Goal: Complete application form: Complete application form

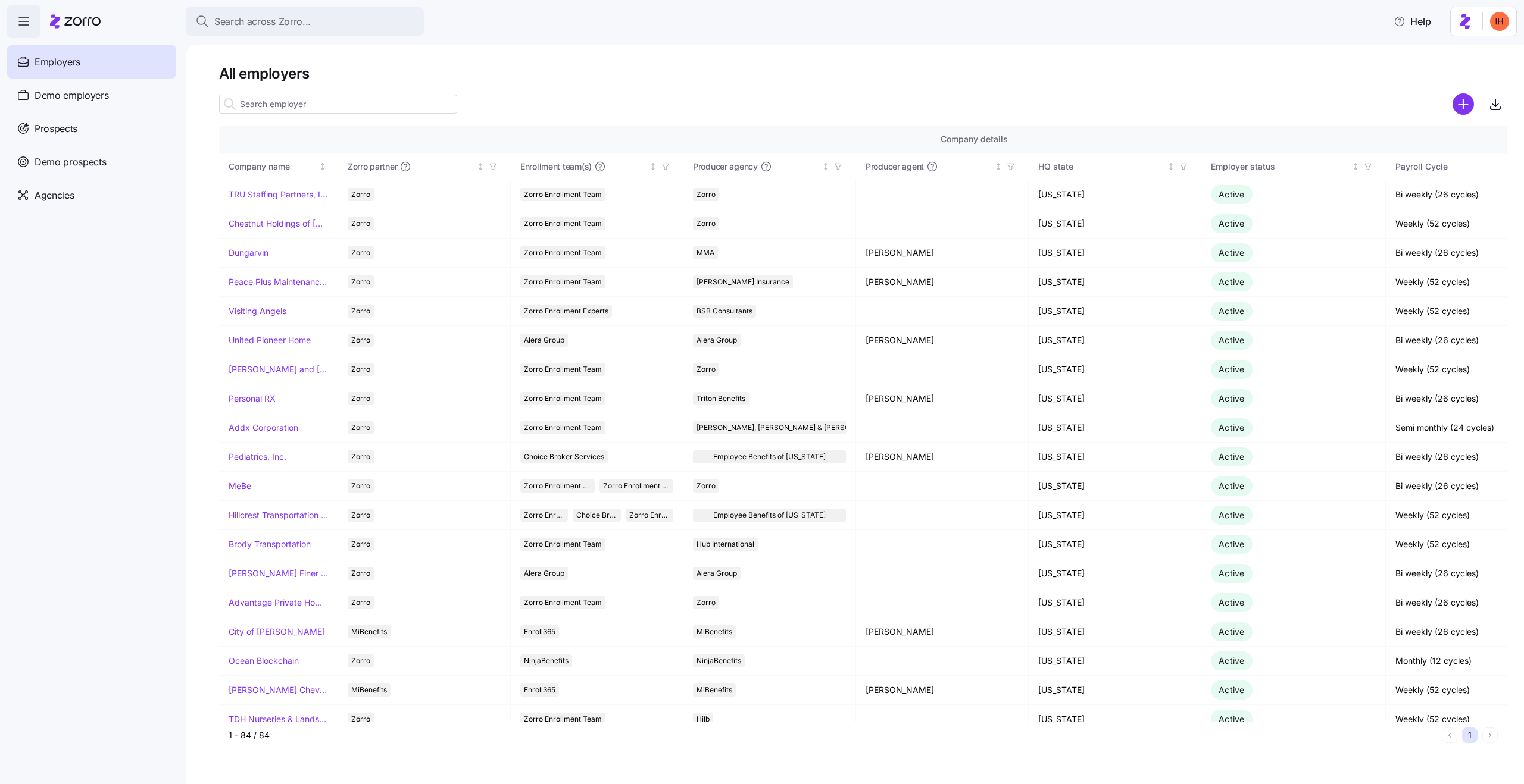
scroll to position [0, 767]
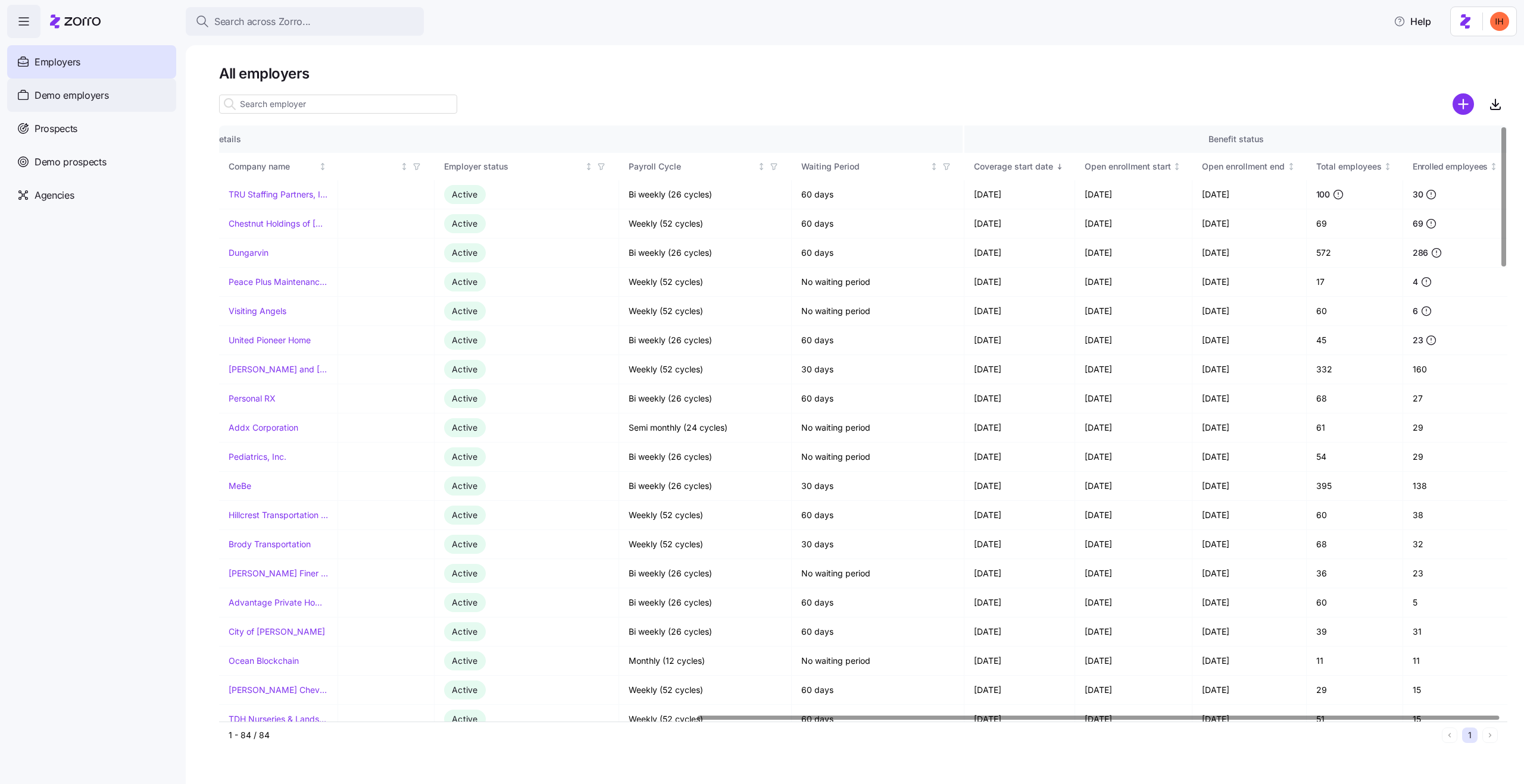
click at [78, 96] on span "Demo employers" at bounding box center [72, 96] width 74 height 15
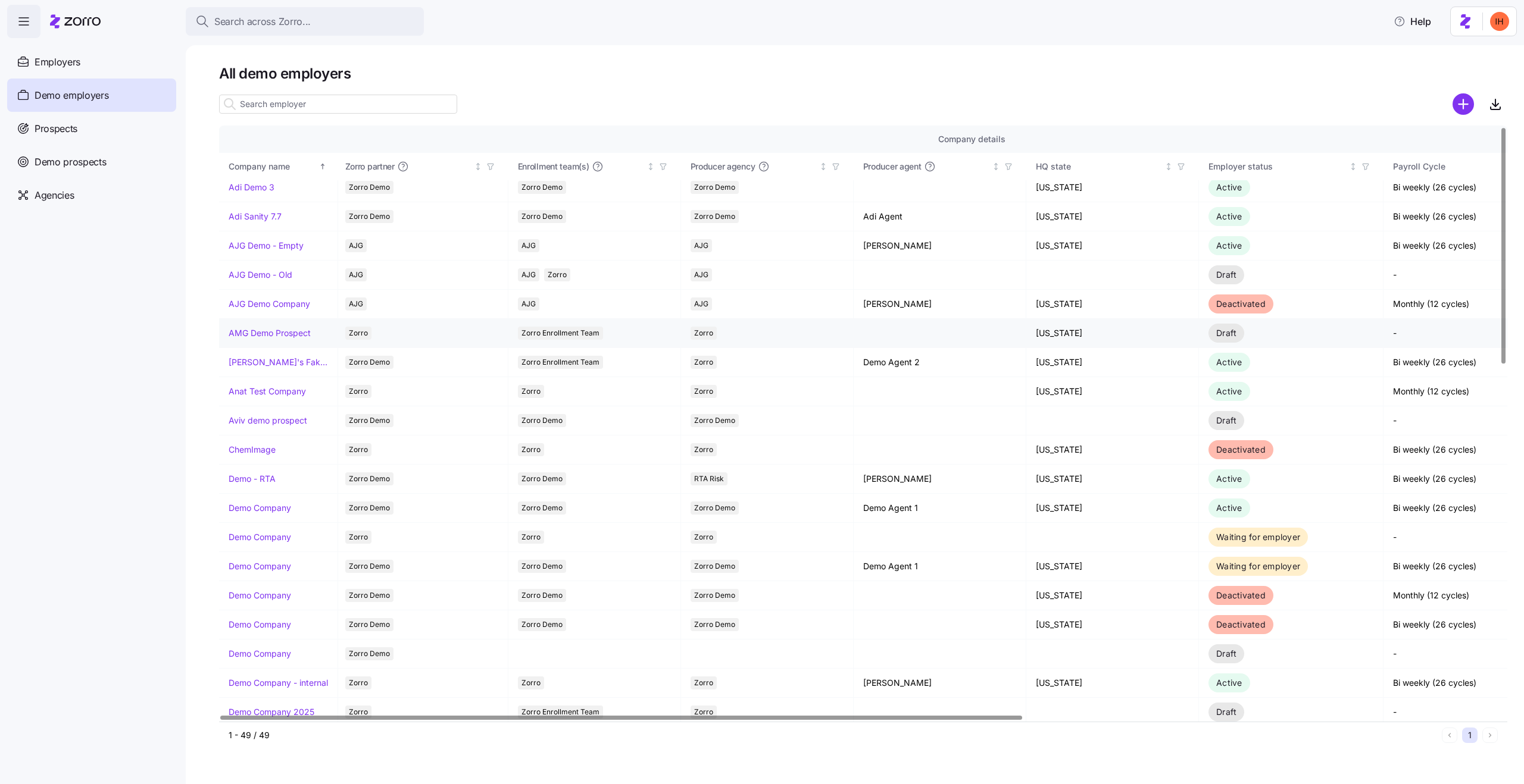
scroll to position [7, 12]
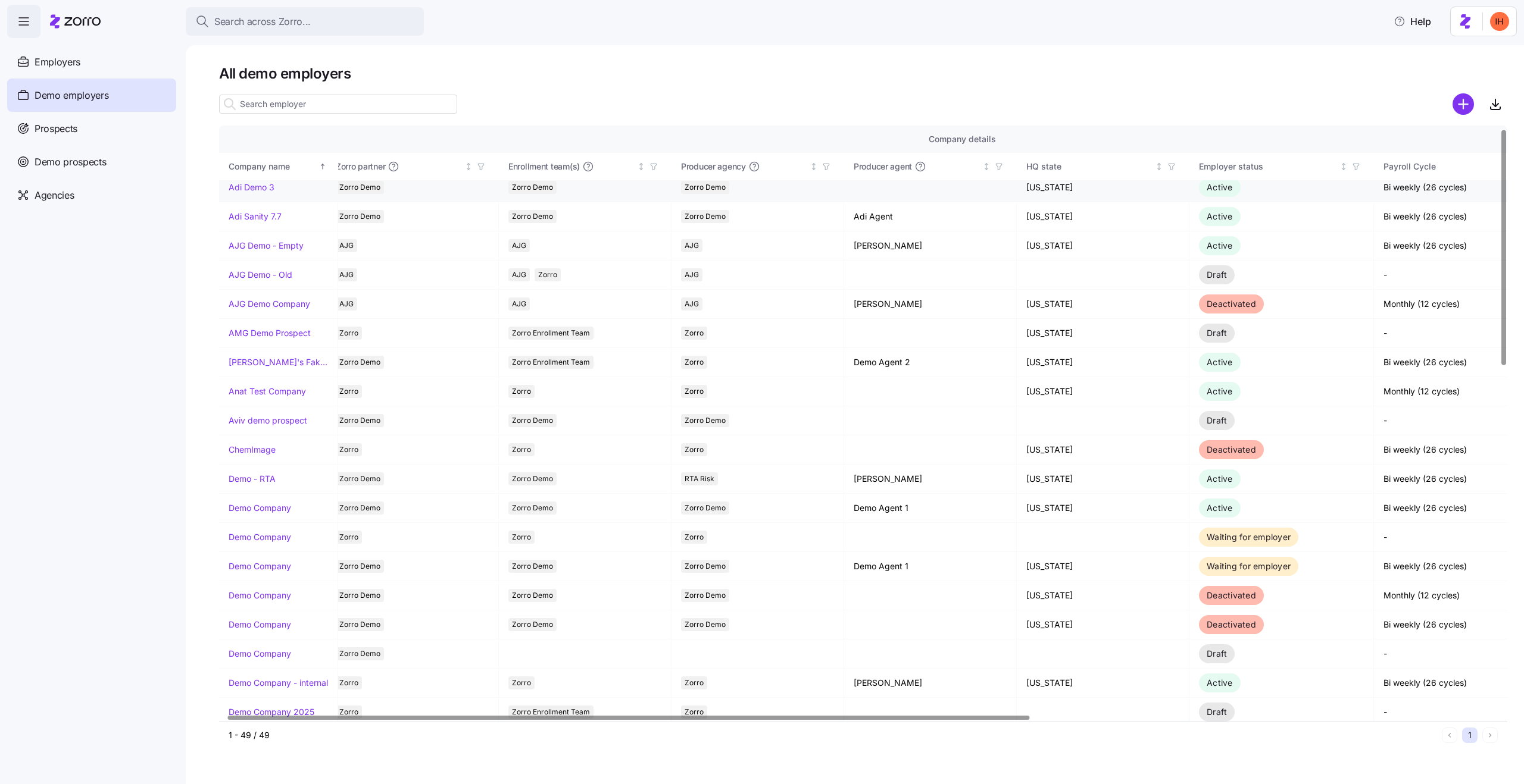
click at [245, 192] on link "Adi Demo 3" at bounding box center [252, 187] width 46 height 12
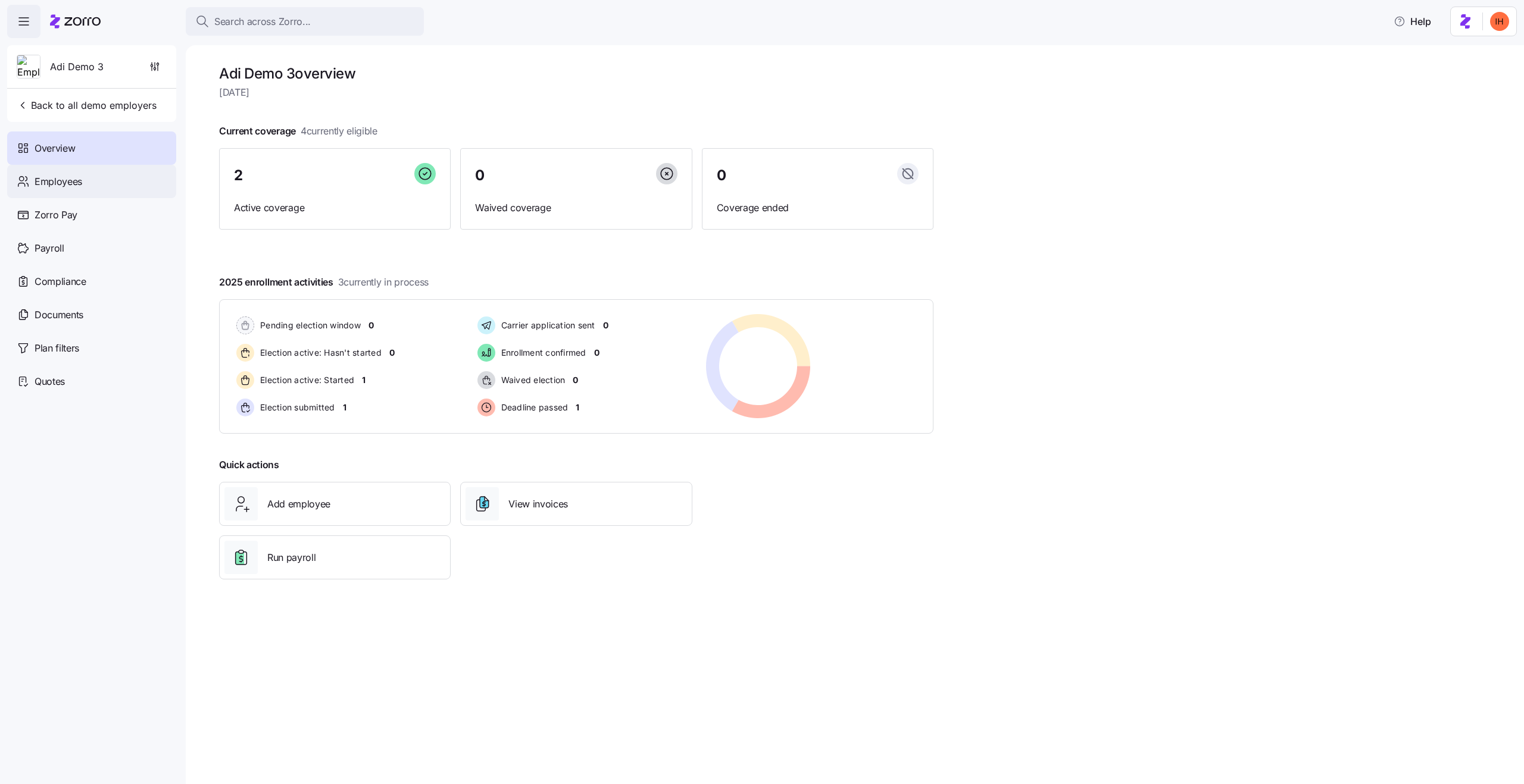
click at [89, 187] on div "Employees" at bounding box center [92, 181] width 169 height 33
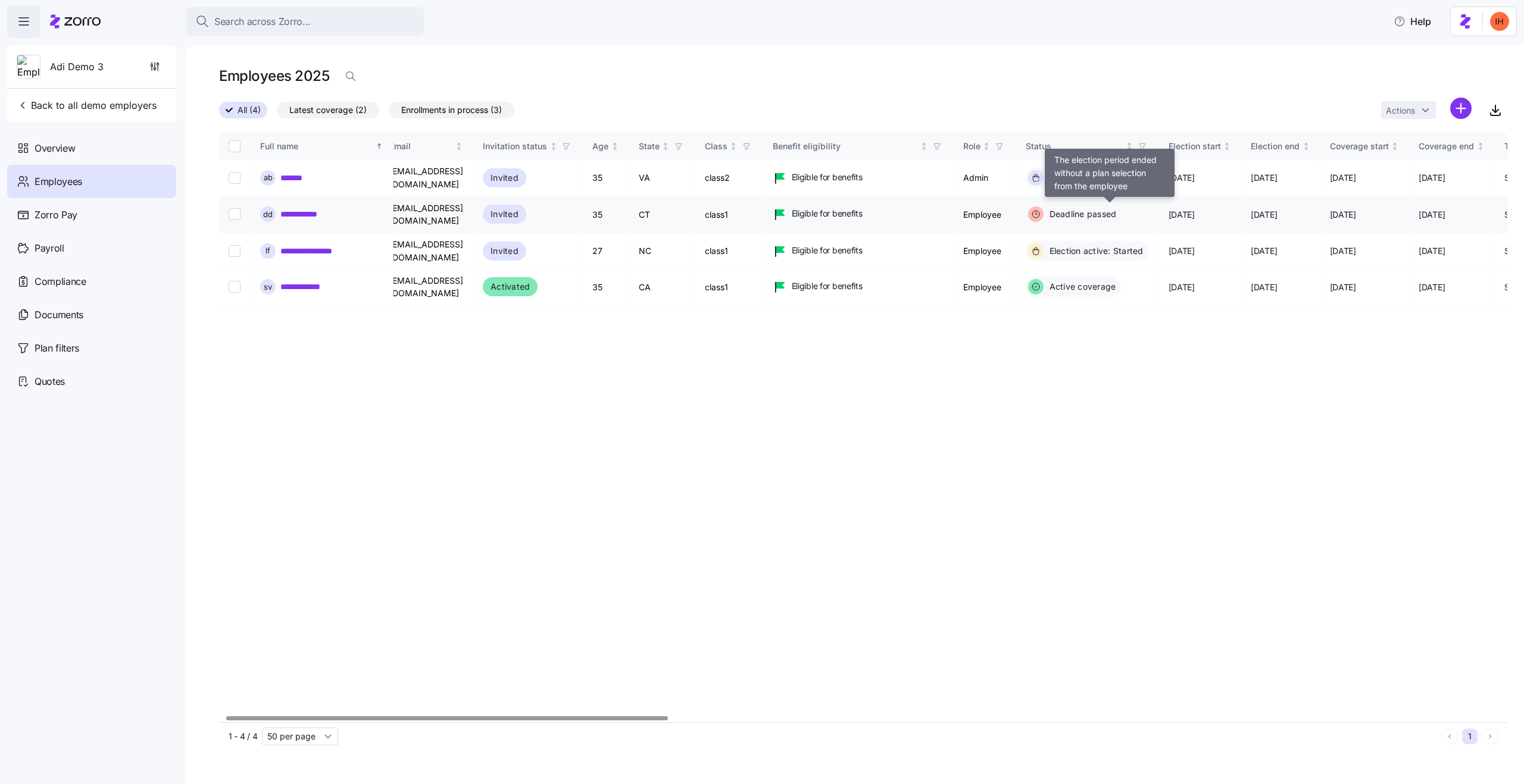
scroll to position [0, 26]
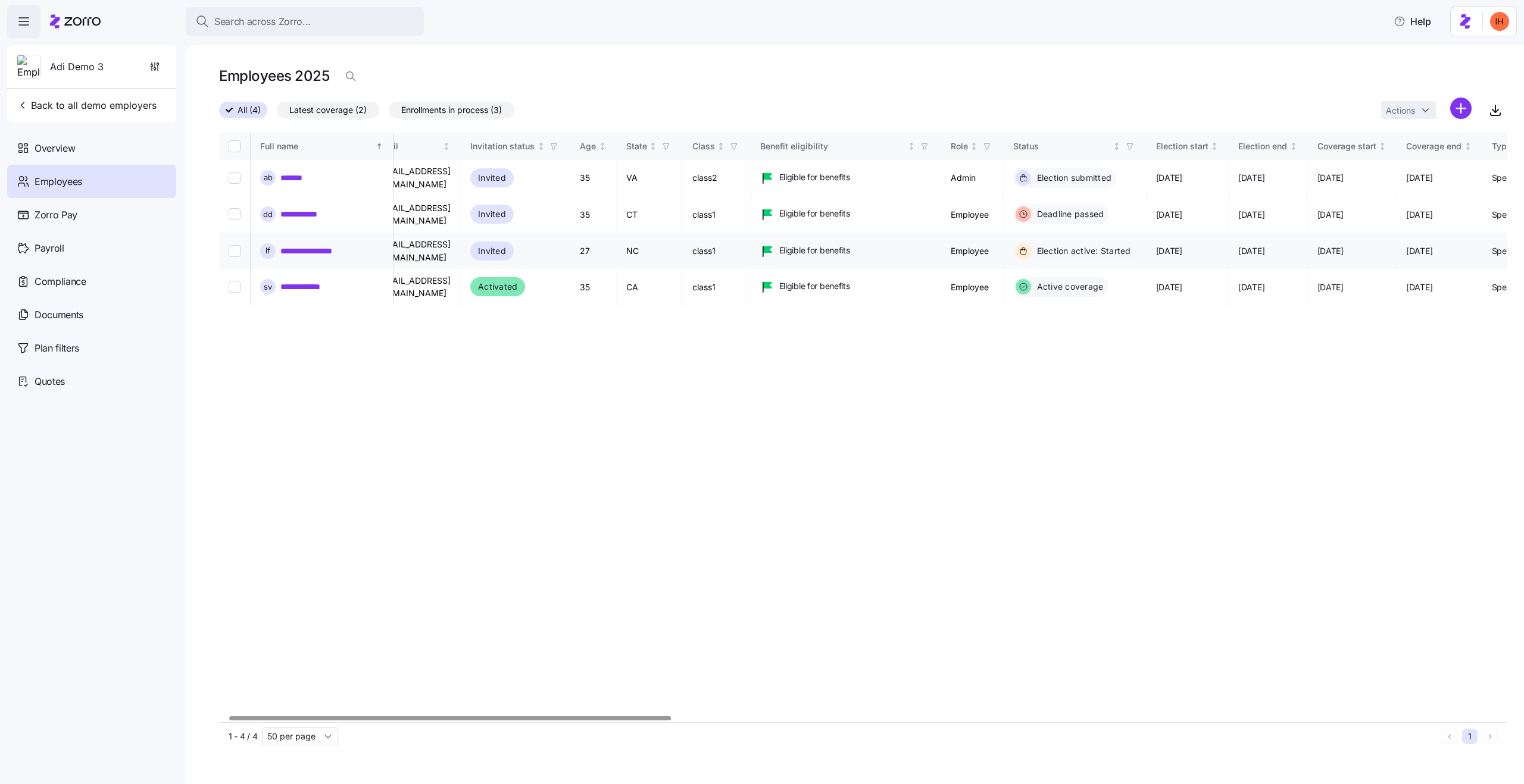
click at [331, 252] on link "**********" at bounding box center [313, 251] width 65 height 12
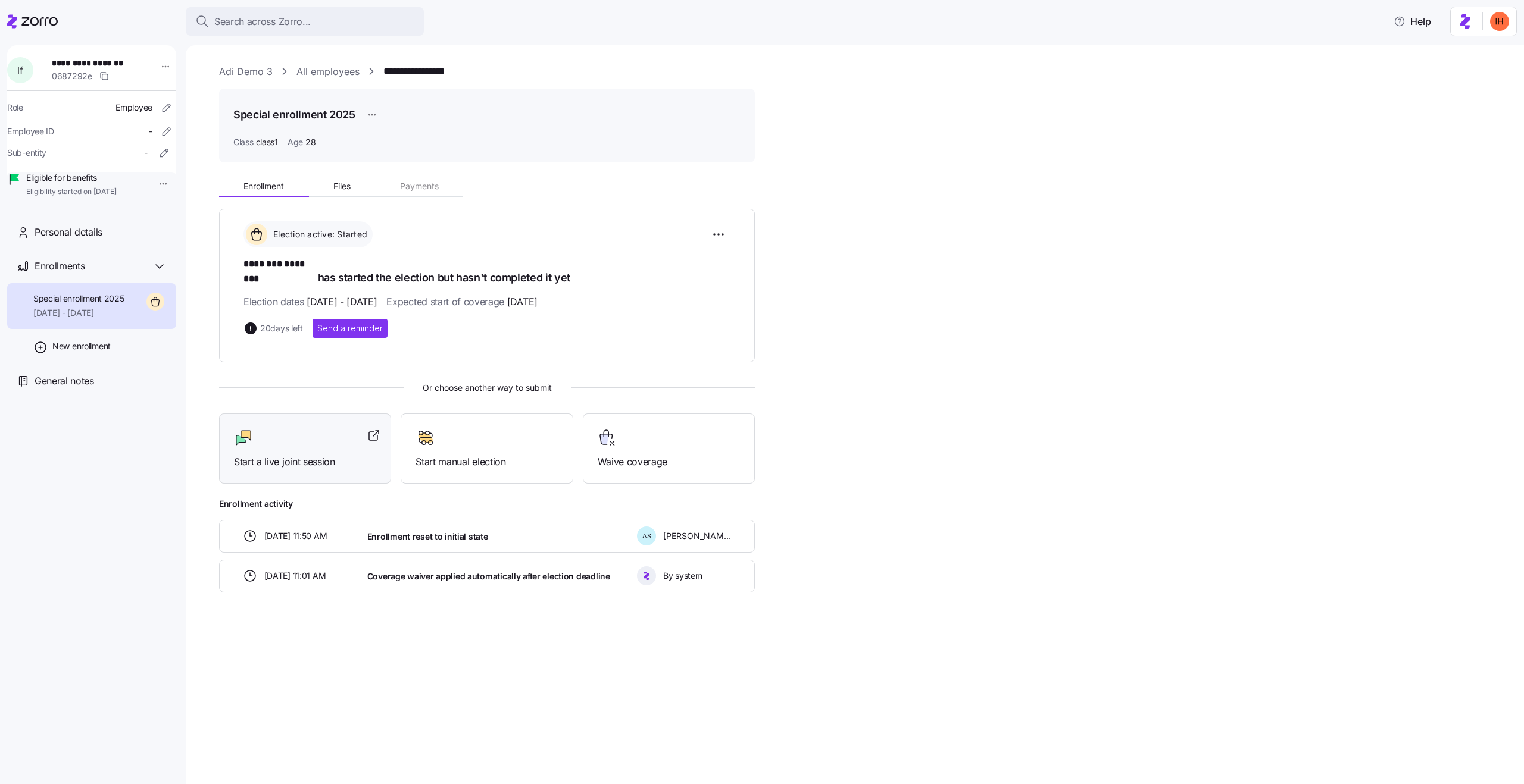
click at [292, 455] on span "Start a live joint session" at bounding box center [304, 462] width 142 height 15
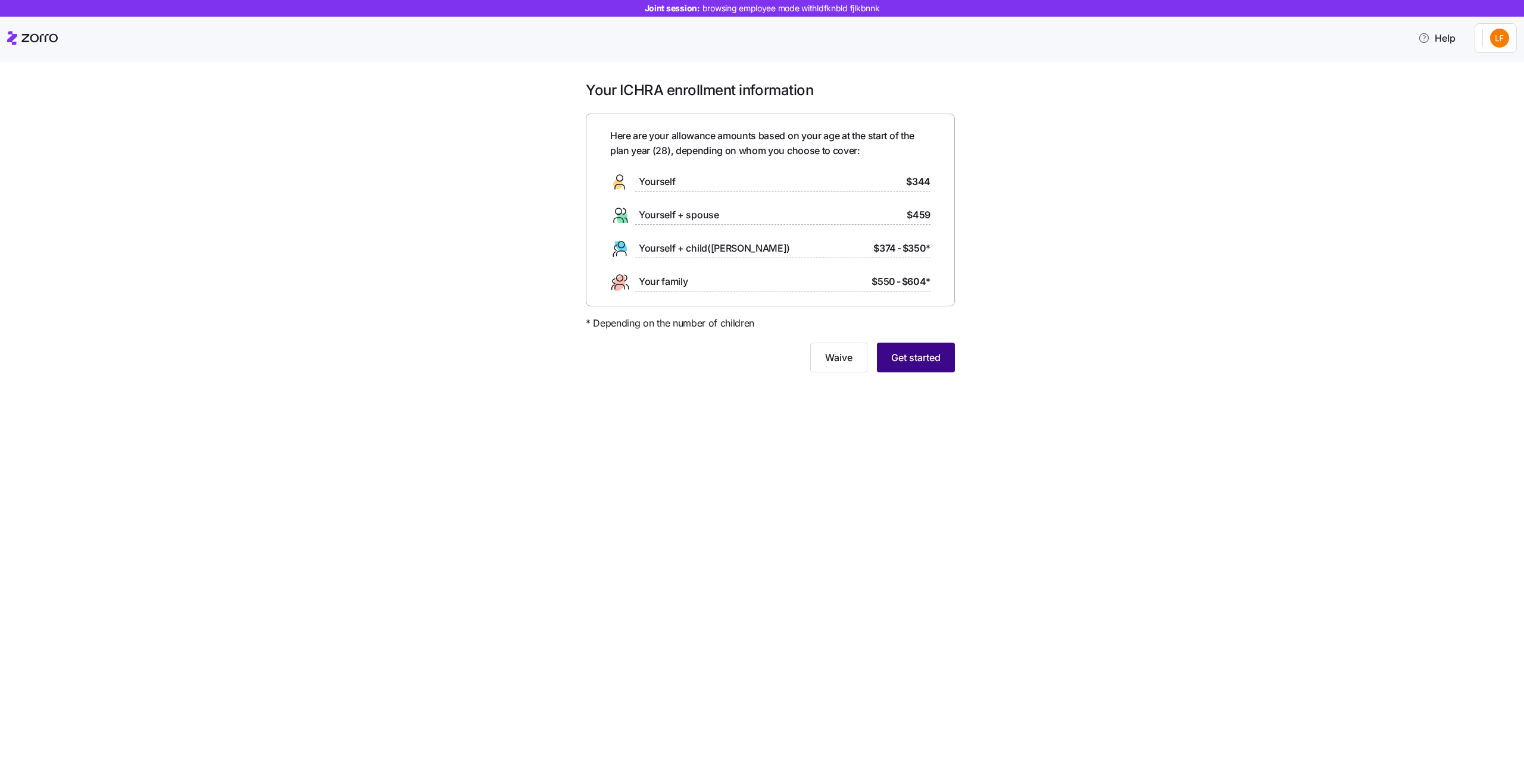
click at [913, 357] on span "Get started" at bounding box center [916, 358] width 50 height 15
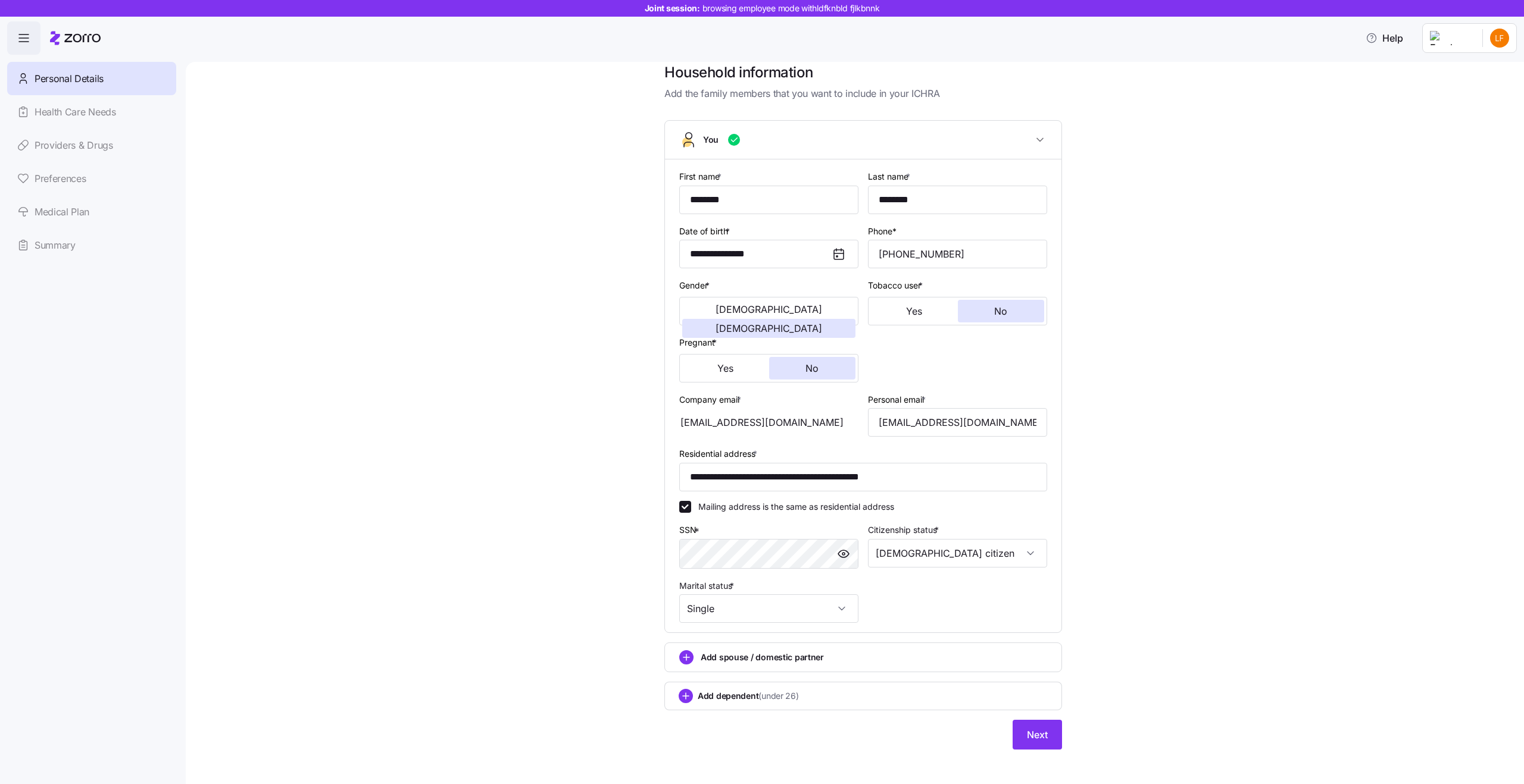
scroll to position [20, 0]
click at [740, 655] on span "Add spouse / domestic partner" at bounding box center [762, 654] width 123 height 12
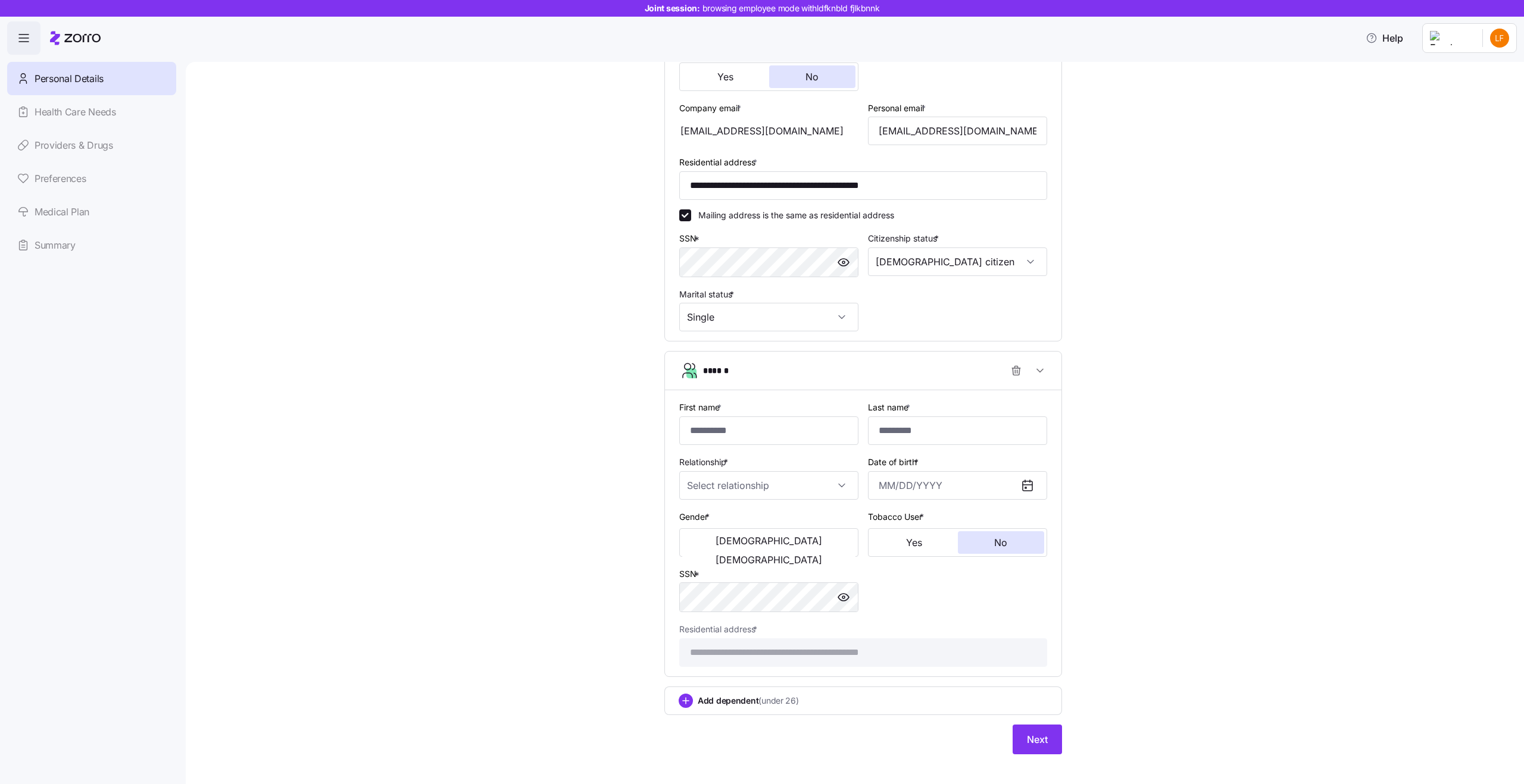
scroll to position [323, 0]
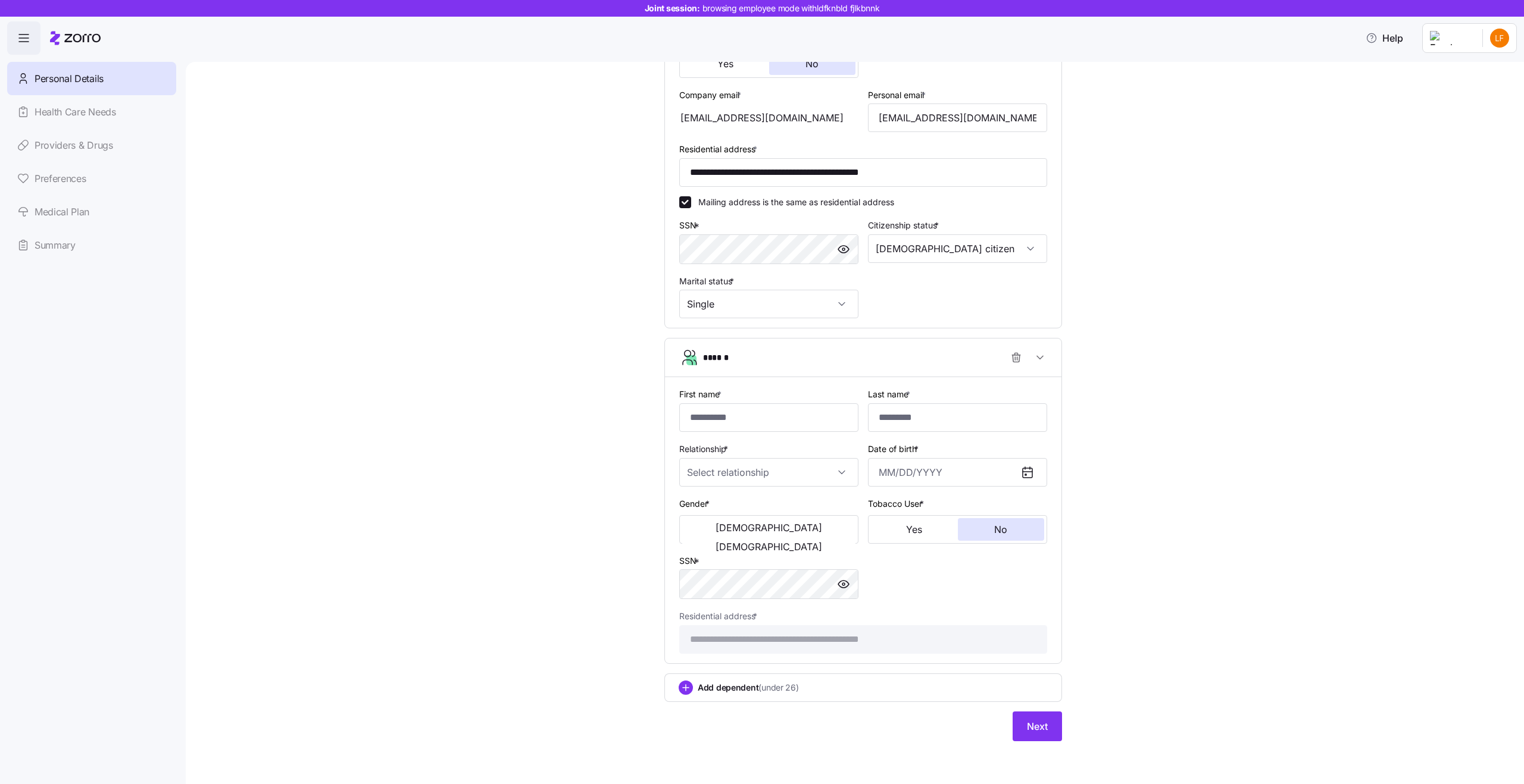
click at [707, 689] on span "Add dependent (under 26)" at bounding box center [748, 687] width 101 height 12
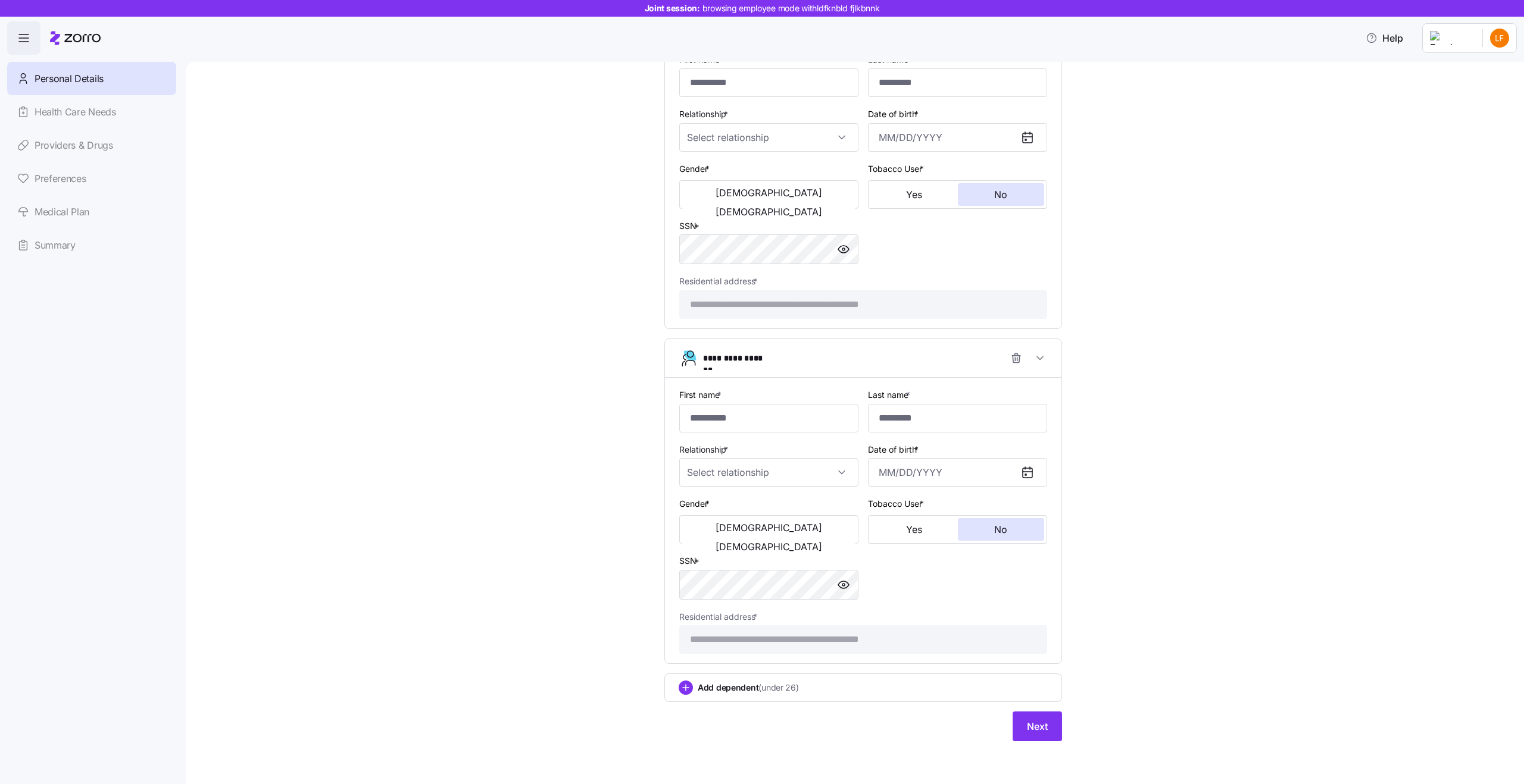
click at [1206, 685] on div "**********" at bounding box center [862, 90] width 1288 height 1333
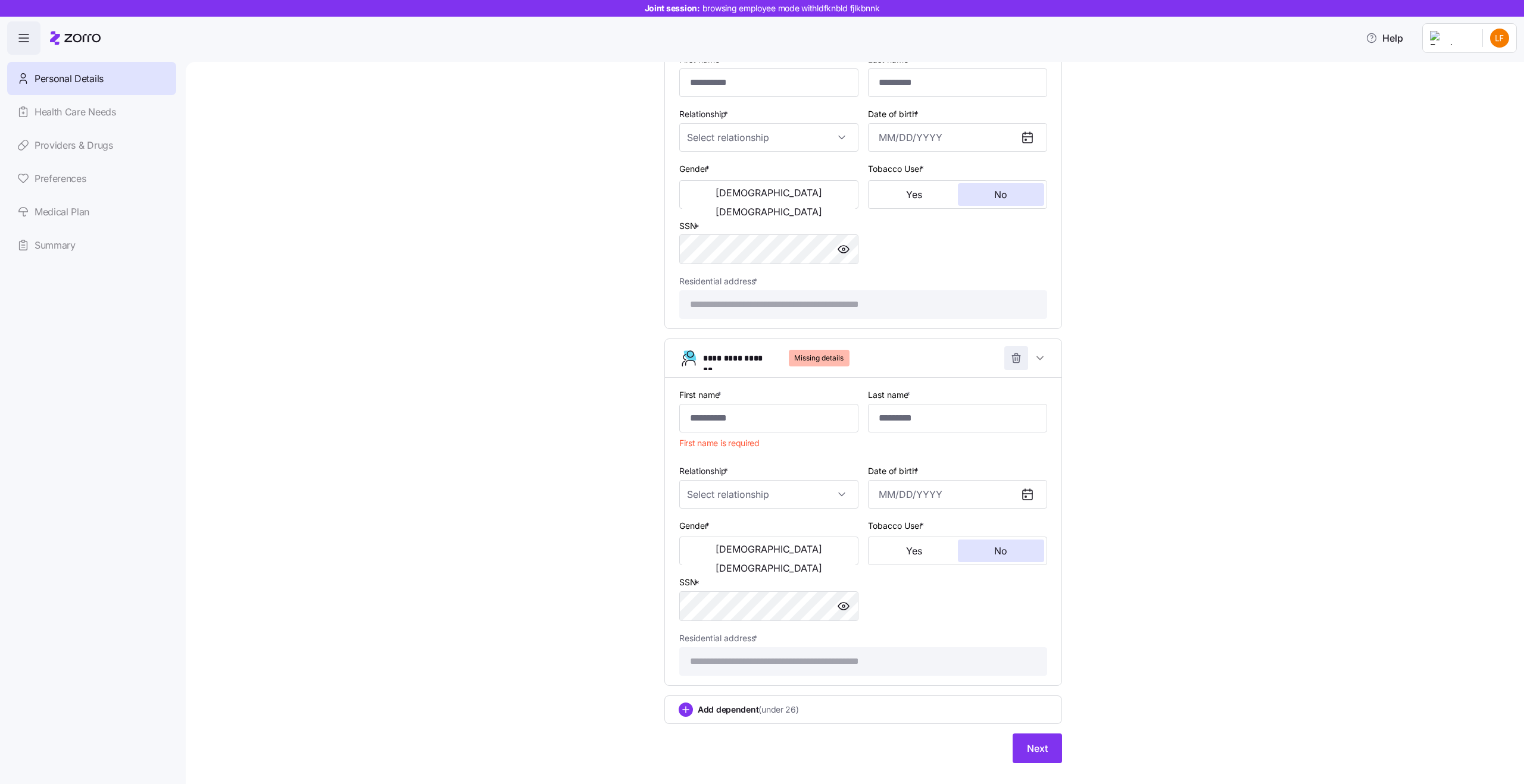
click at [1012, 360] on icon "button" at bounding box center [1016, 359] width 7 height 7
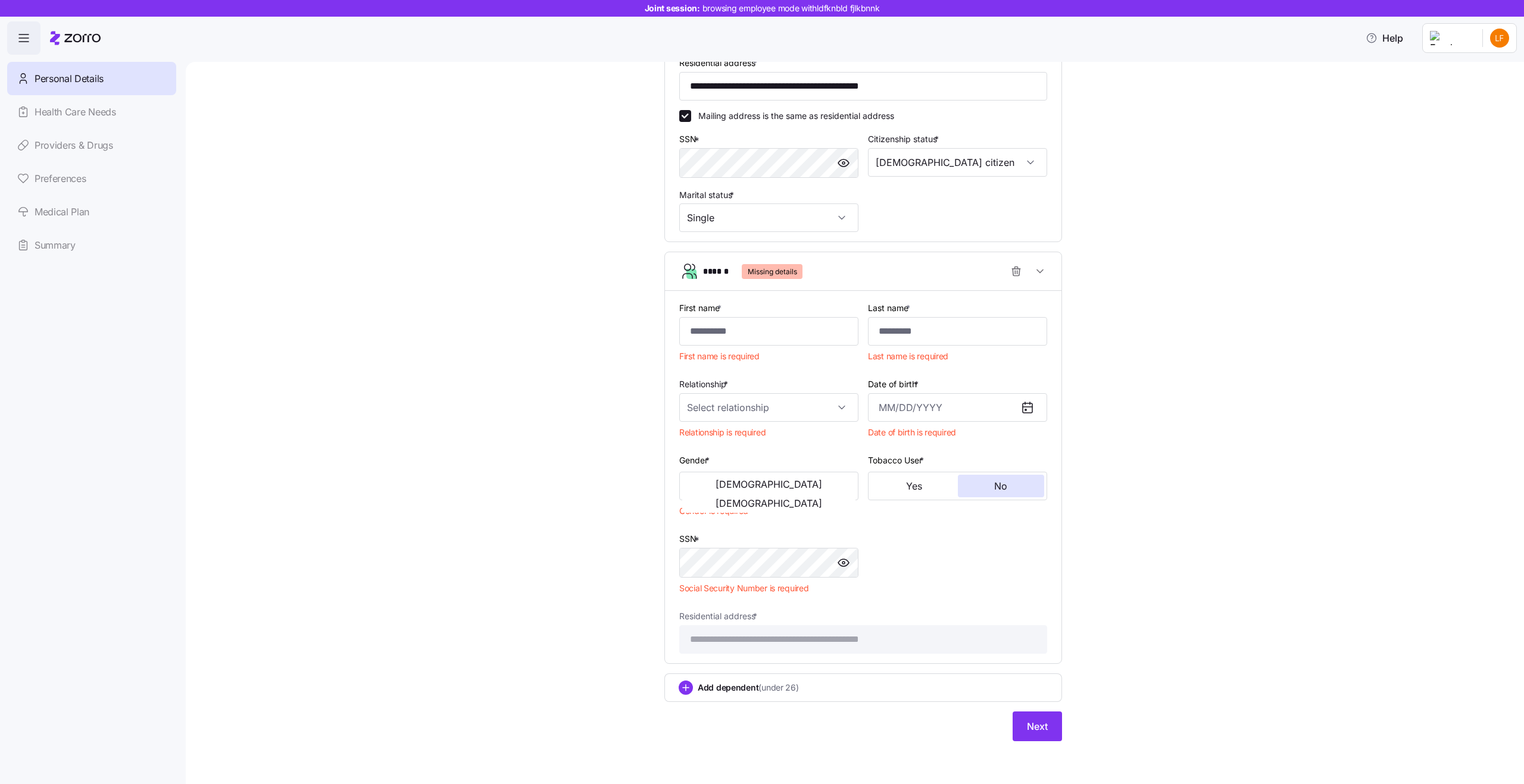
scroll to position [409, 0]
click at [850, 683] on div "Add dependent (under 26)" at bounding box center [862, 688] width 369 height 15
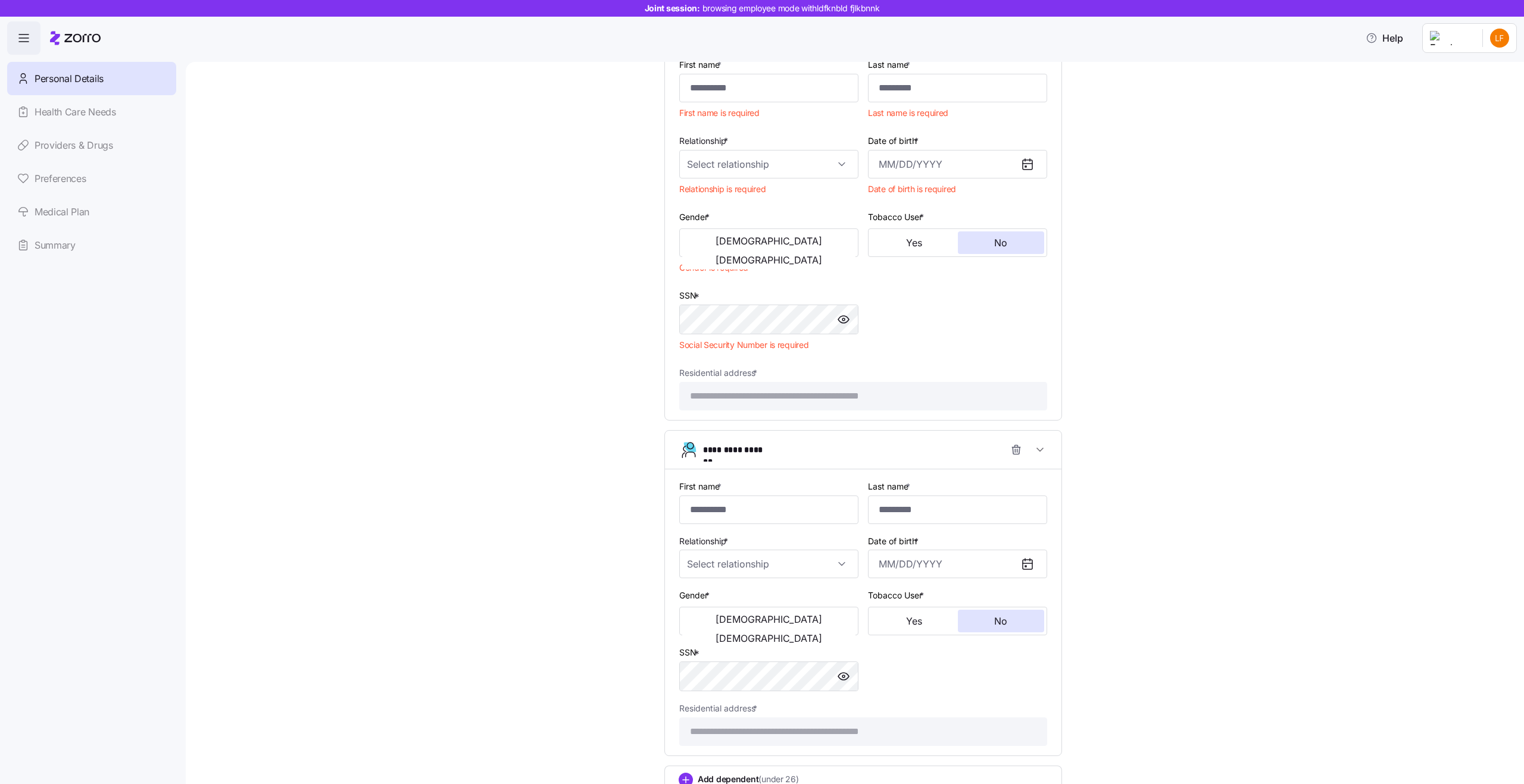
scroll to position [744, 0]
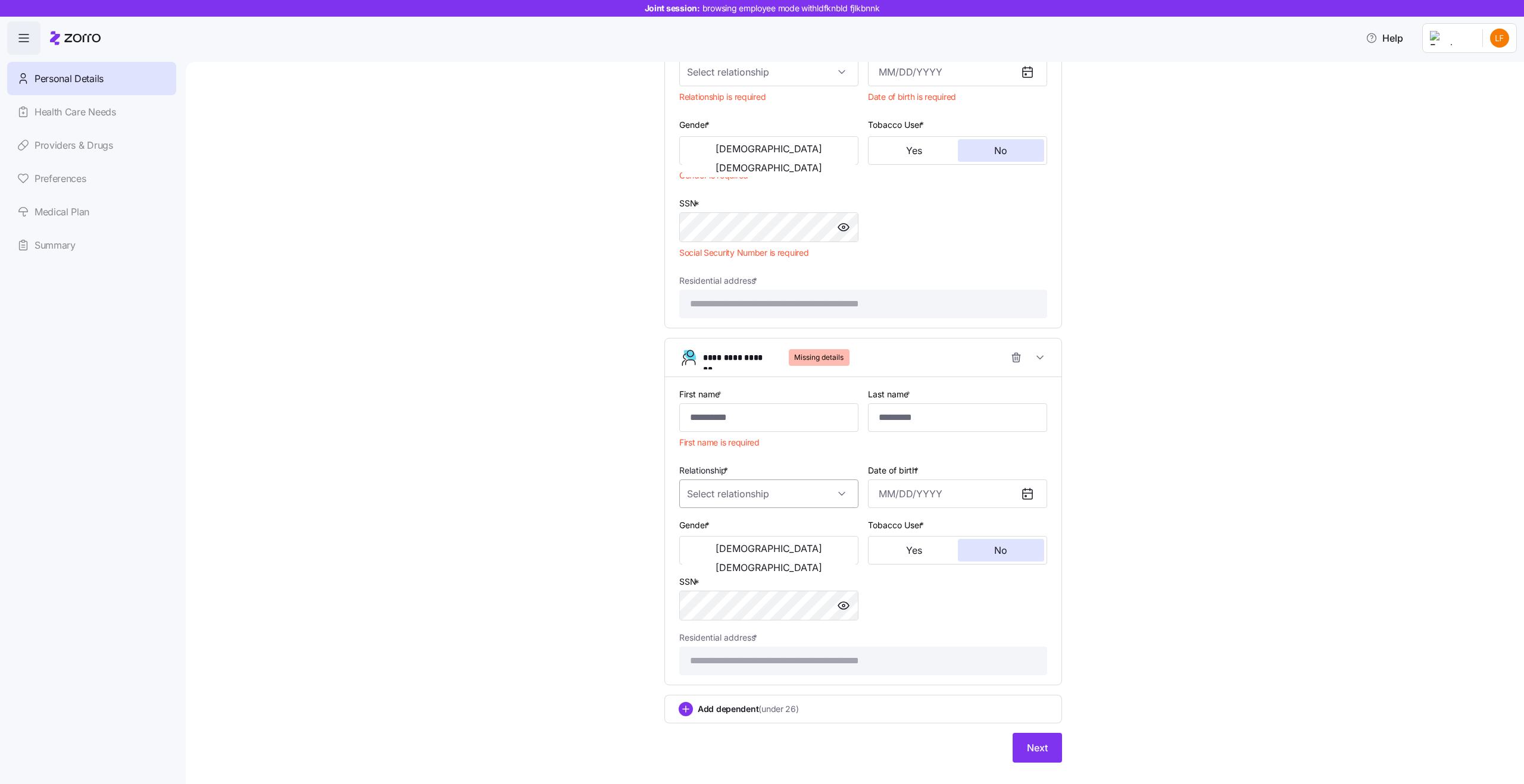
click at [732, 491] on input "Relationship *" at bounding box center [768, 494] width 179 height 28
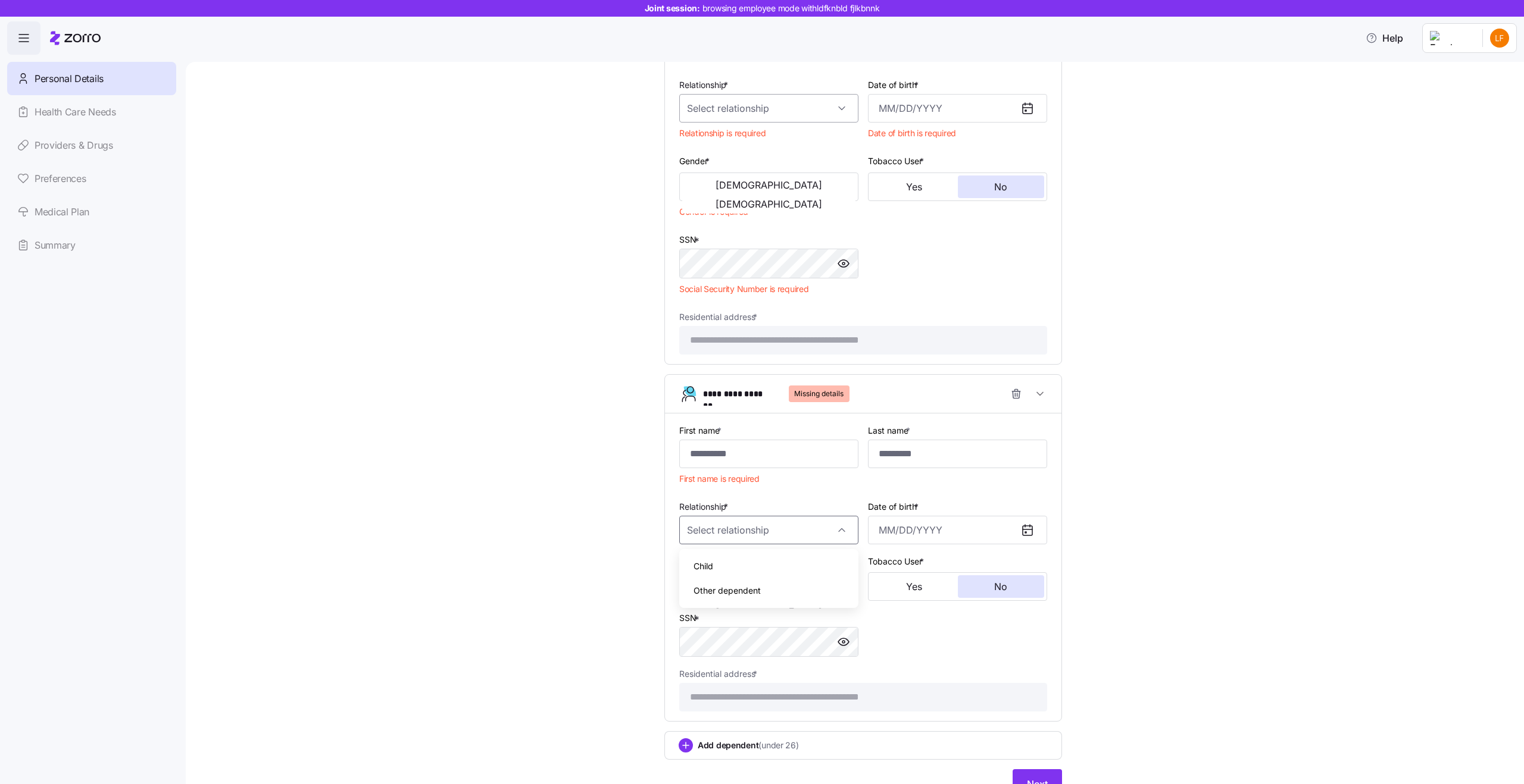
click at [713, 108] on input "Relationship *" at bounding box center [768, 108] width 179 height 28
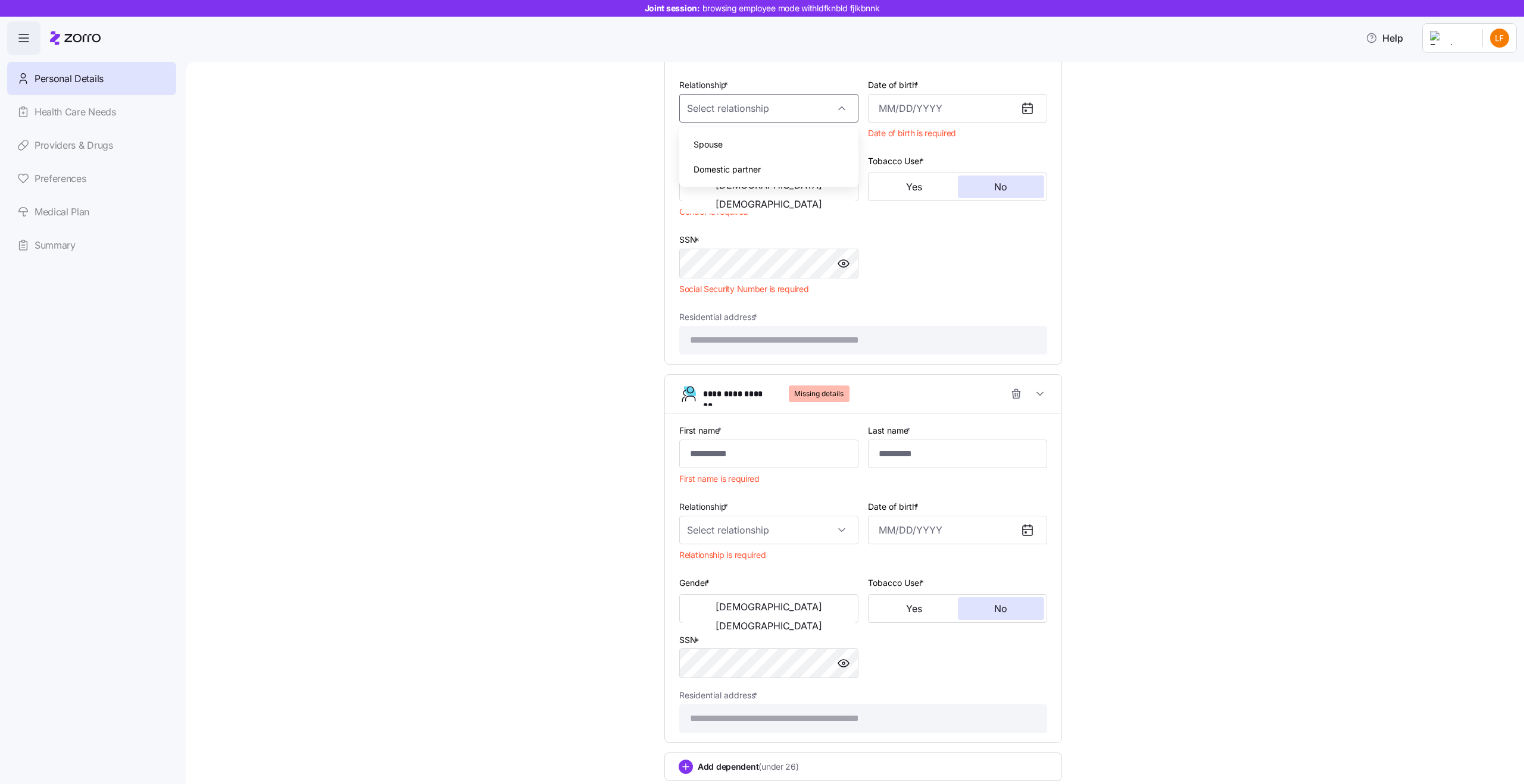
click at [730, 473] on span "First name is required" at bounding box center [719, 479] width 80 height 12
click at [736, 519] on input "Relationship *" at bounding box center [768, 529] width 179 height 28
click at [1188, 540] on div "**********" at bounding box center [862, 104] width 1288 height 1462
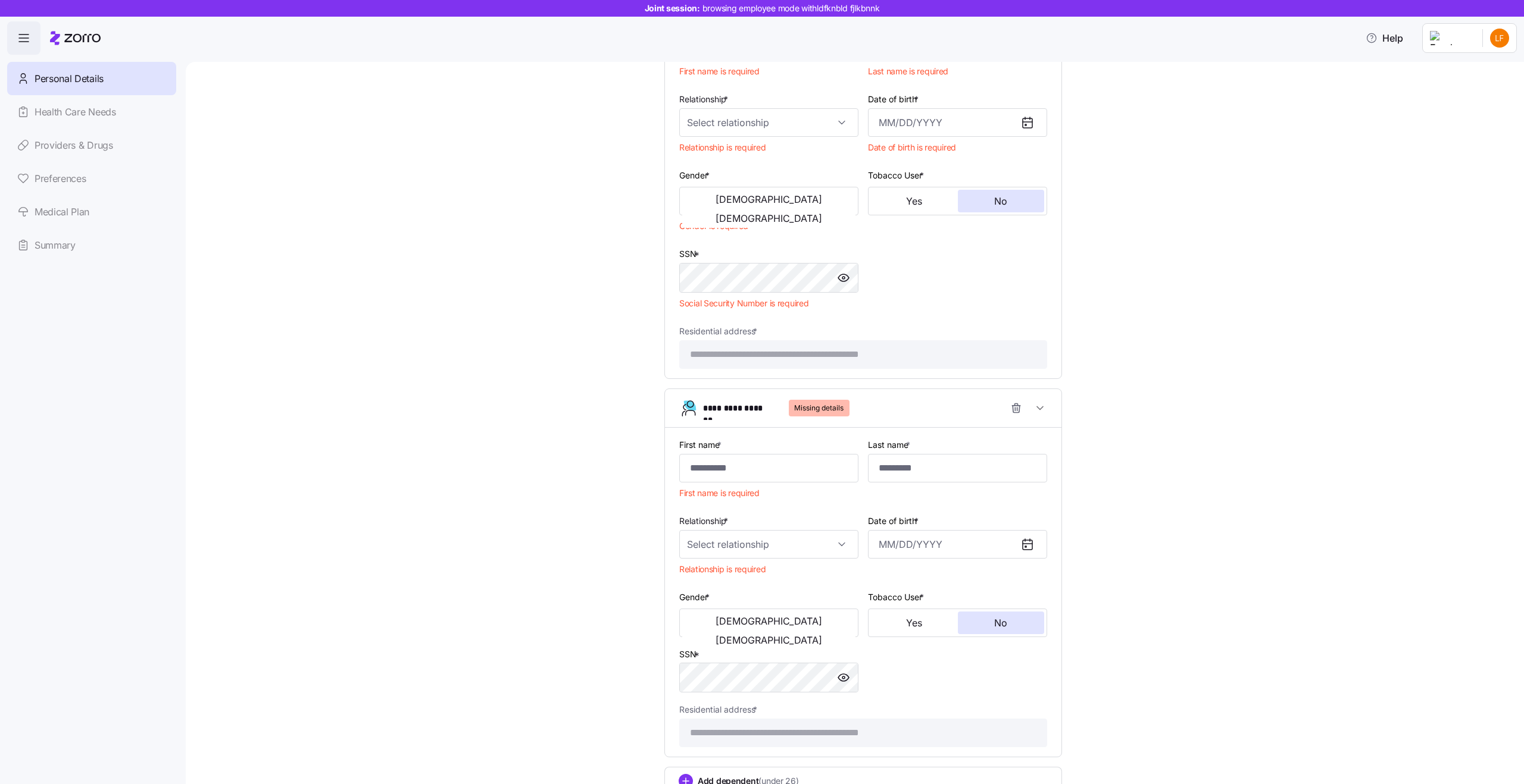
scroll to position [688, 0]
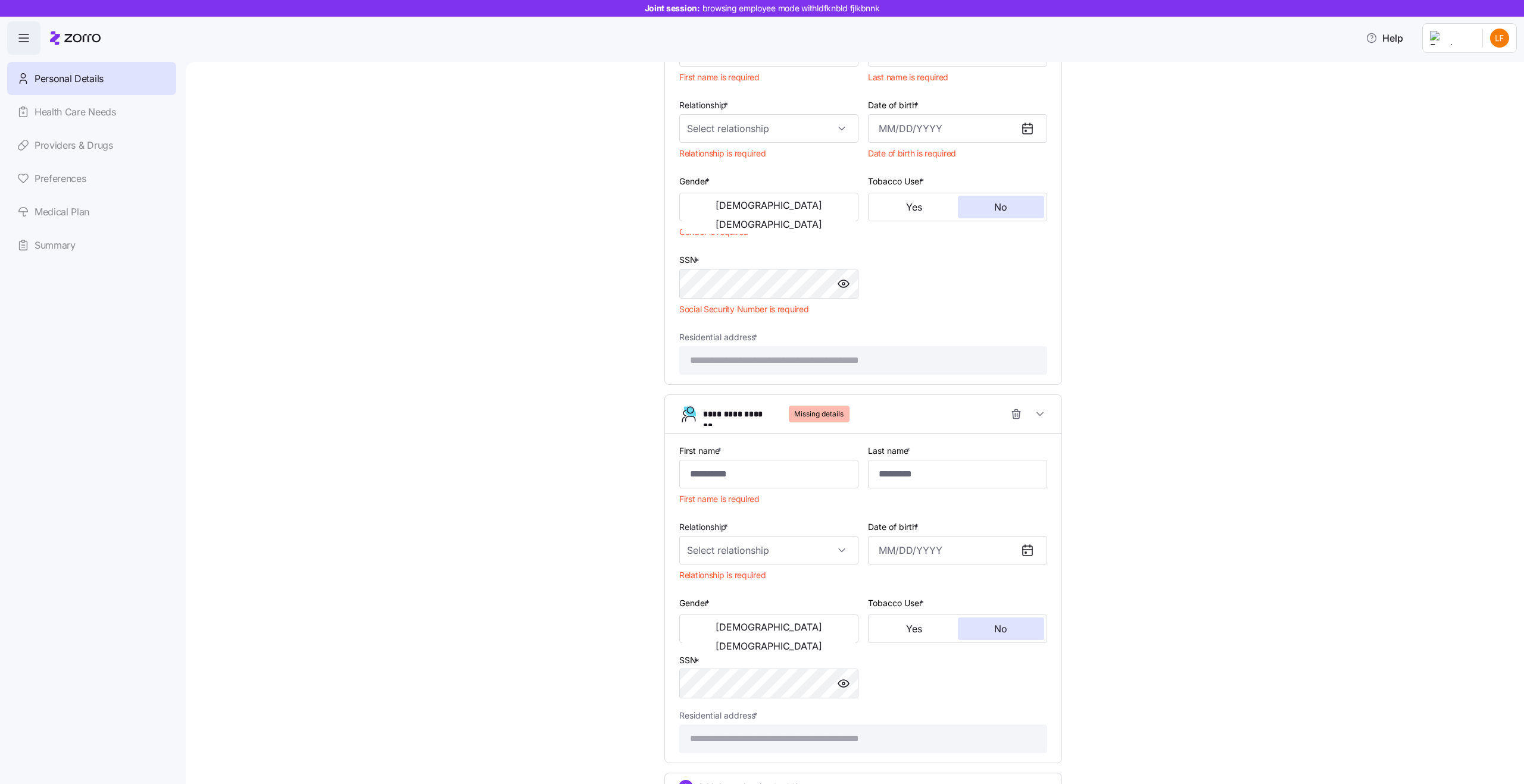
click at [1188, 540] on div "**********" at bounding box center [862, 124] width 1288 height 1462
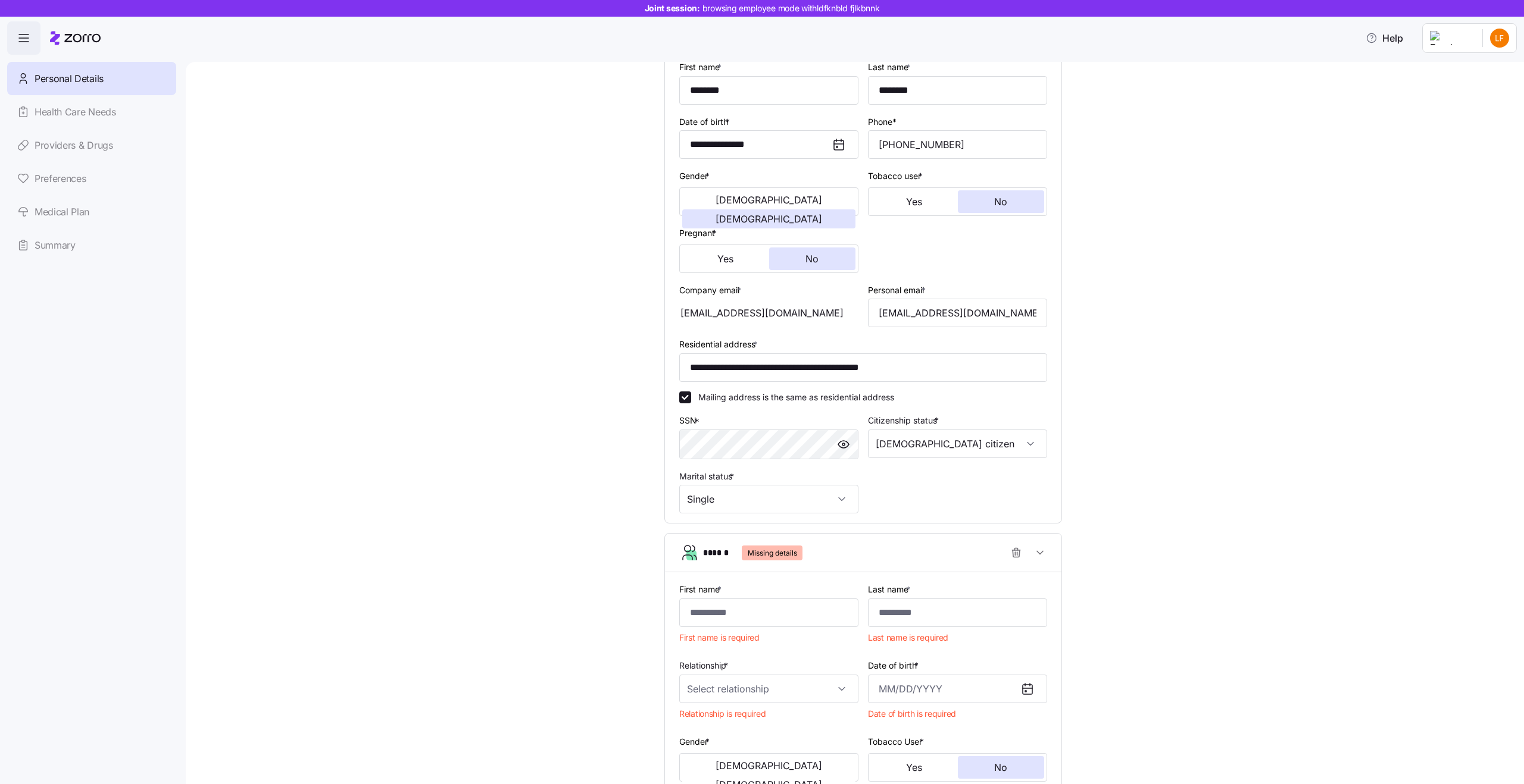
scroll to position [0, 0]
